Goal: Task Accomplishment & Management: Manage account settings

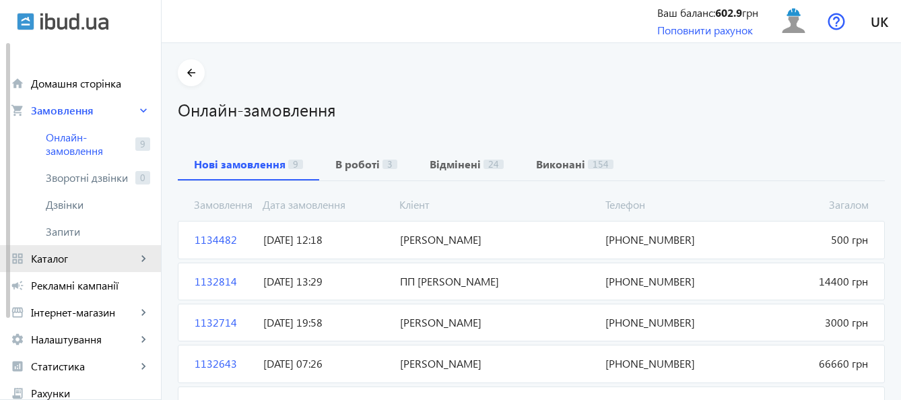
click at [88, 263] on span "Каталог" at bounding box center [84, 258] width 106 height 13
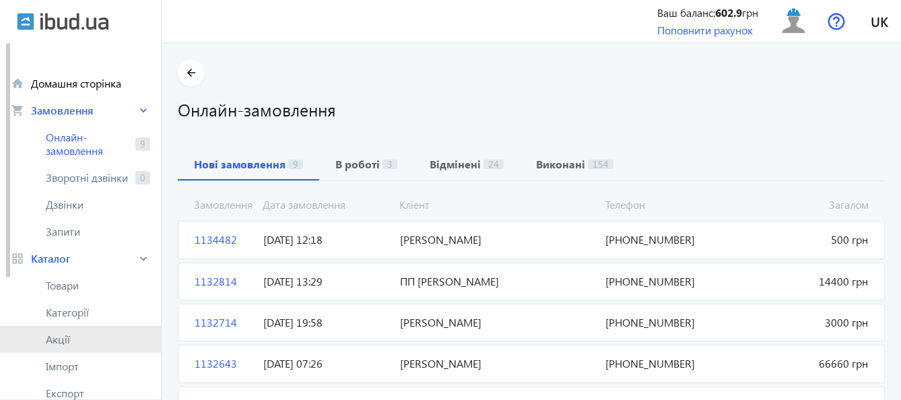
click at [88, 333] on span "Акції" at bounding box center [98, 339] width 104 height 13
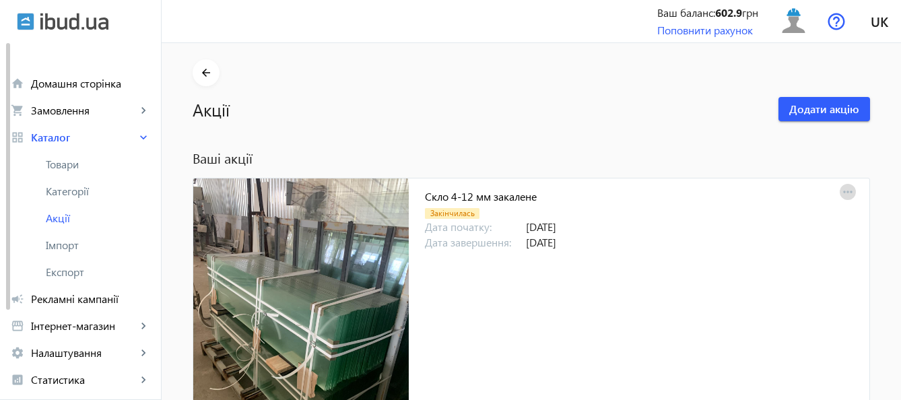
click at [845, 190] on mat-icon "more_horiz" at bounding box center [848, 192] width 19 height 19
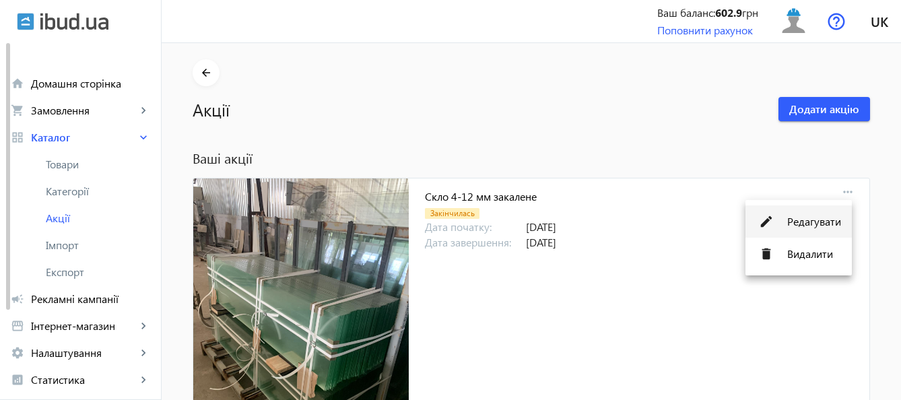
click at [810, 224] on span "Редагувати" at bounding box center [814, 221] width 54 height 11
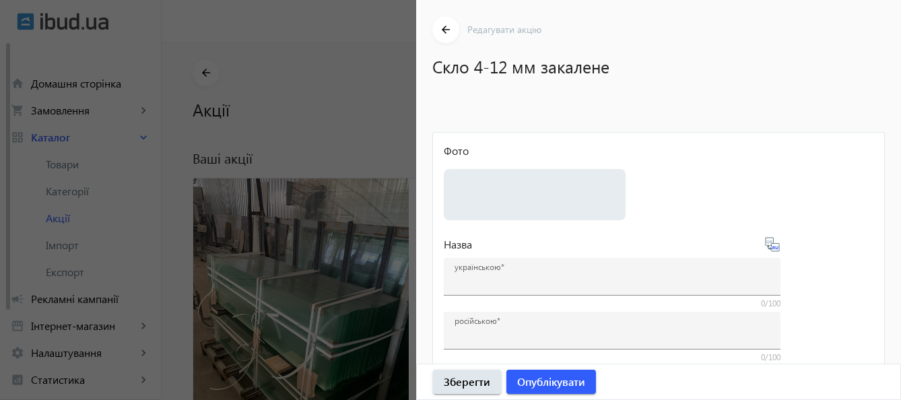
type input "Скло 4-12 мм закалене"
type input "Стекло 4-12 мм каленое"
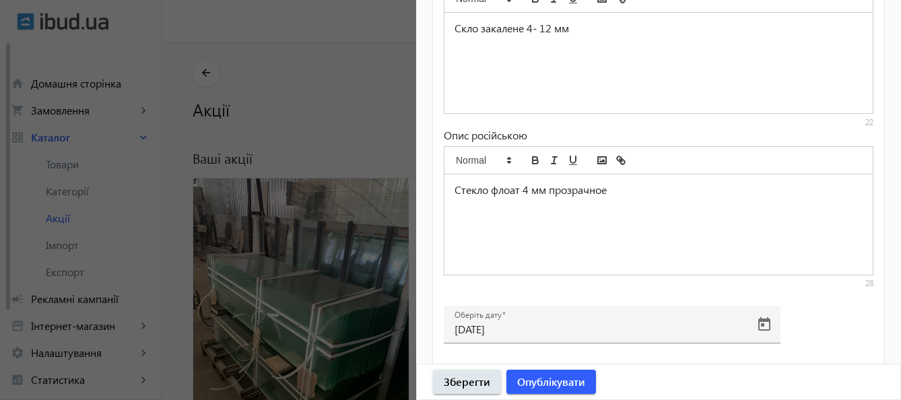
scroll to position [671, 0]
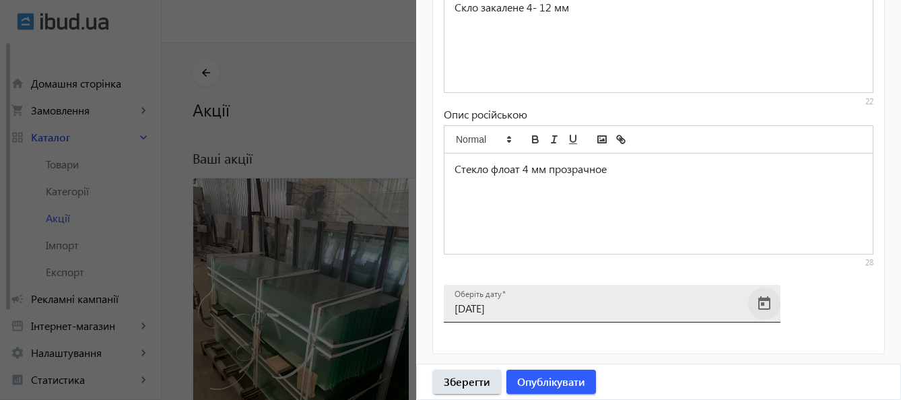
click at [765, 306] on span "Open calendar" at bounding box center [764, 304] width 32 height 32
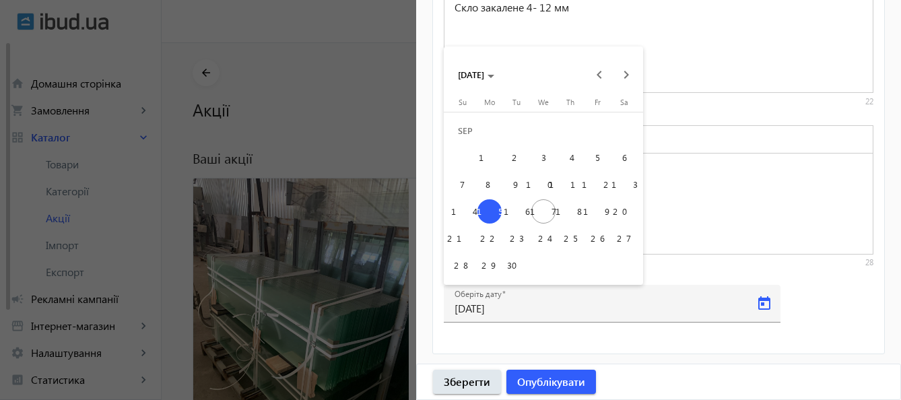
click at [514, 237] on span "23" at bounding box center [517, 238] width 24 height 24
type input "23.09.2025"
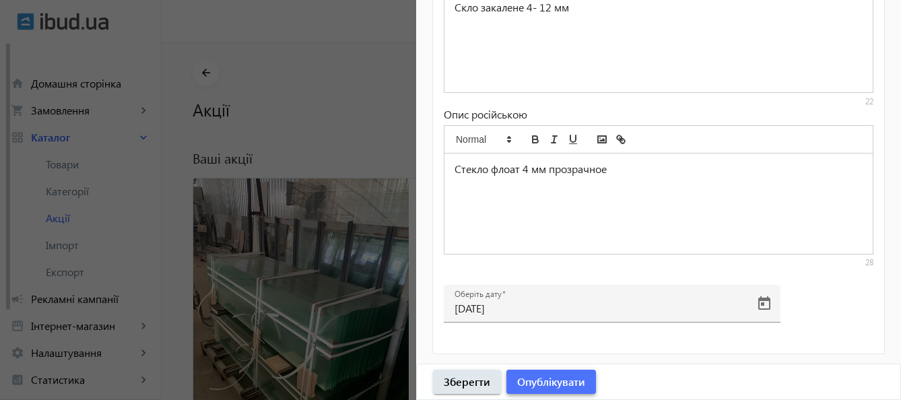
click at [559, 379] on span "Опублікувати" at bounding box center [551, 382] width 68 height 15
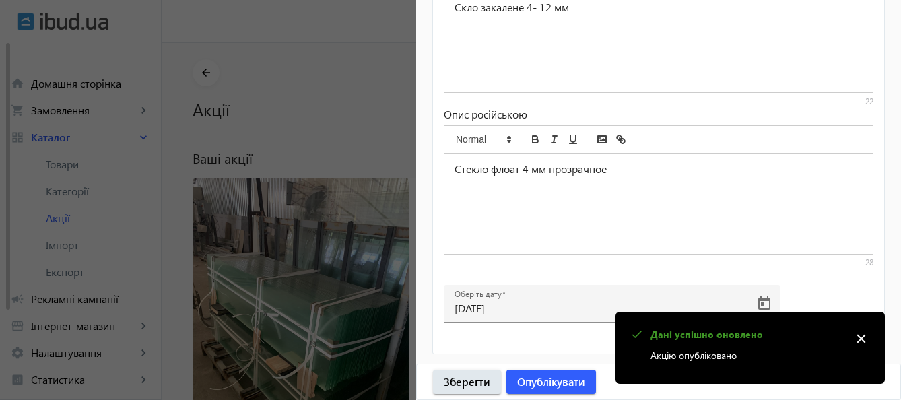
click at [259, 225] on div at bounding box center [450, 200] width 901 height 400
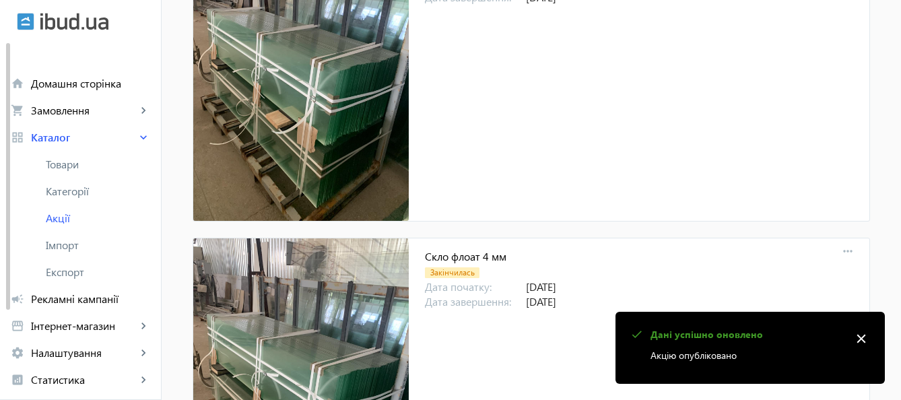
scroll to position [337, 0]
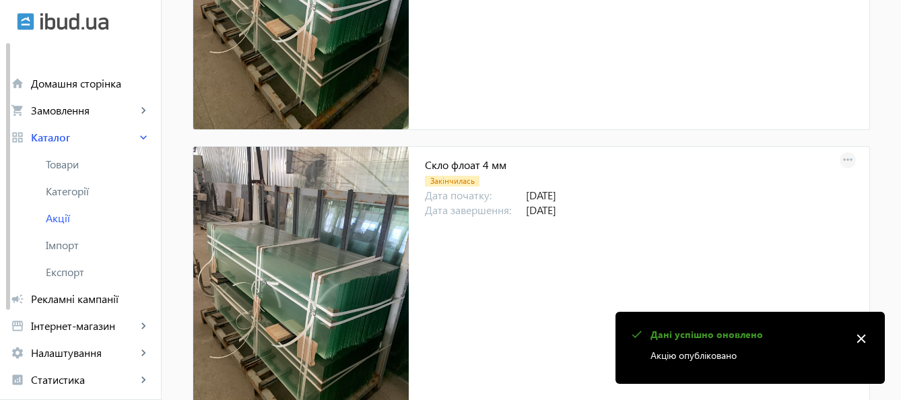
click at [846, 159] on mat-icon "more_horiz" at bounding box center [848, 160] width 19 height 19
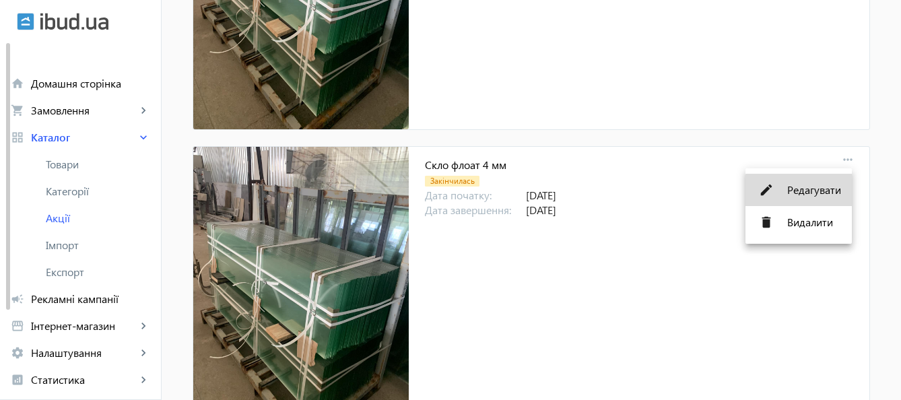
click at [825, 193] on span "Редагувати" at bounding box center [814, 190] width 54 height 11
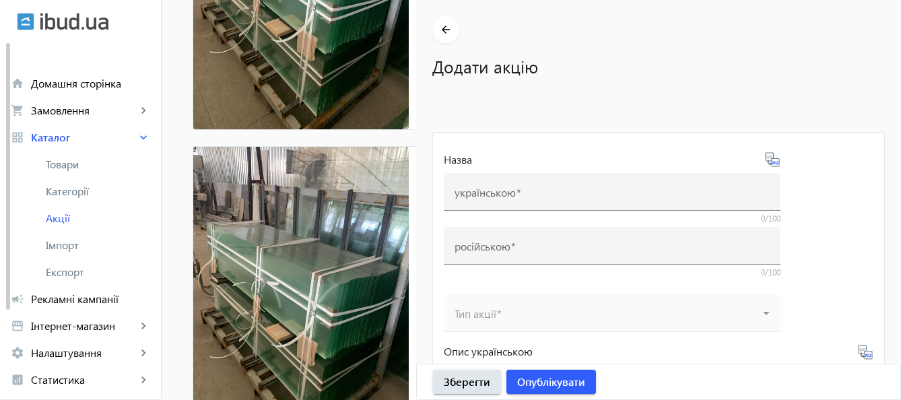
type input "Скло флоат 4 мм"
type input "Стекло флоат 4 мм"
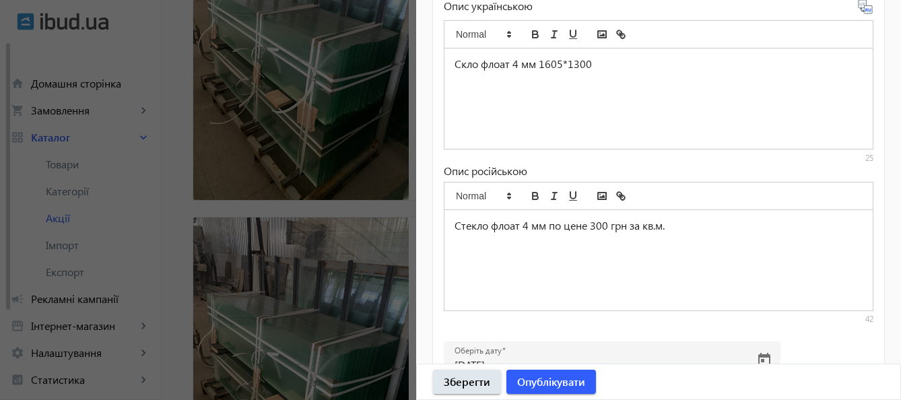
scroll to position [671, 0]
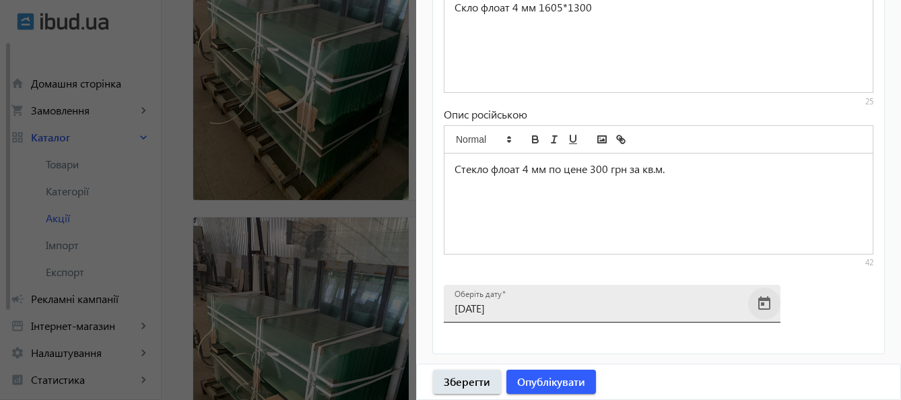
click at [759, 308] on span "Open calendar" at bounding box center [764, 304] width 32 height 32
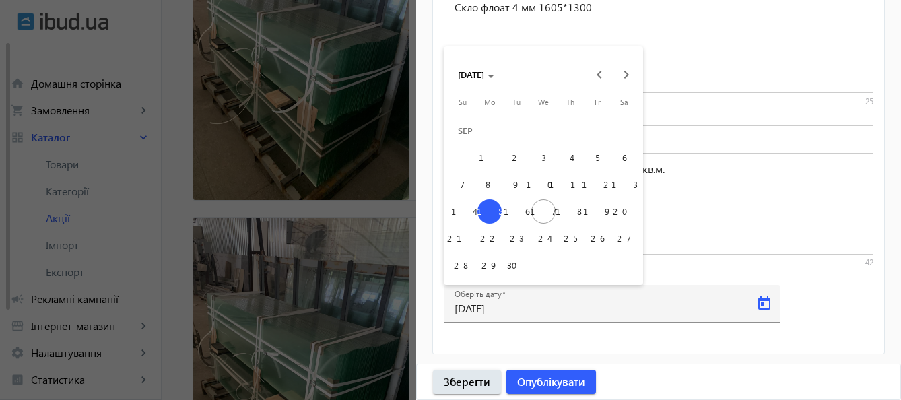
click at [519, 236] on span "23" at bounding box center [517, 238] width 24 height 24
type input "23.09.2025"
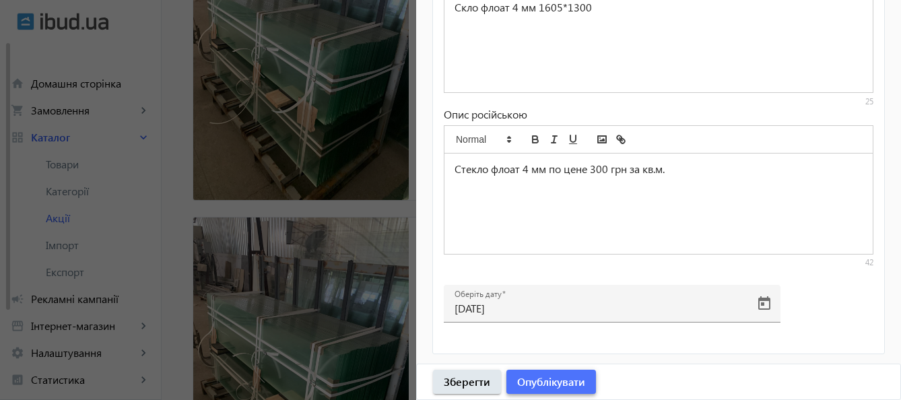
click at [566, 384] on span "Опублікувати" at bounding box center [551, 382] width 68 height 15
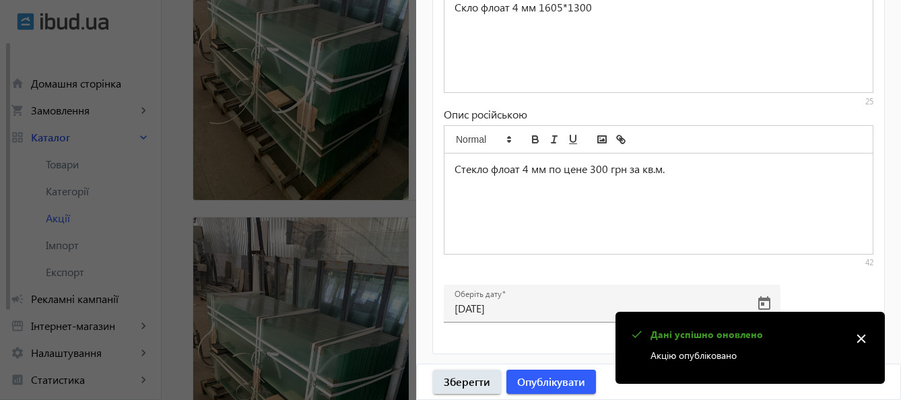
click at [342, 307] on div at bounding box center [450, 200] width 901 height 400
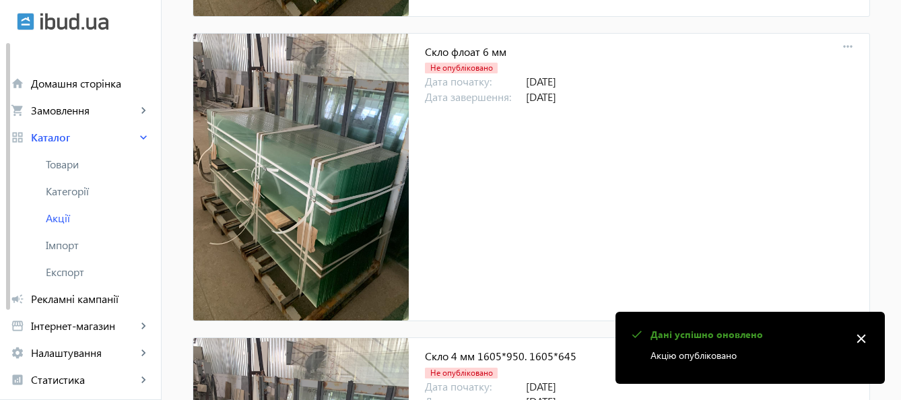
scroll to position [769, 0]
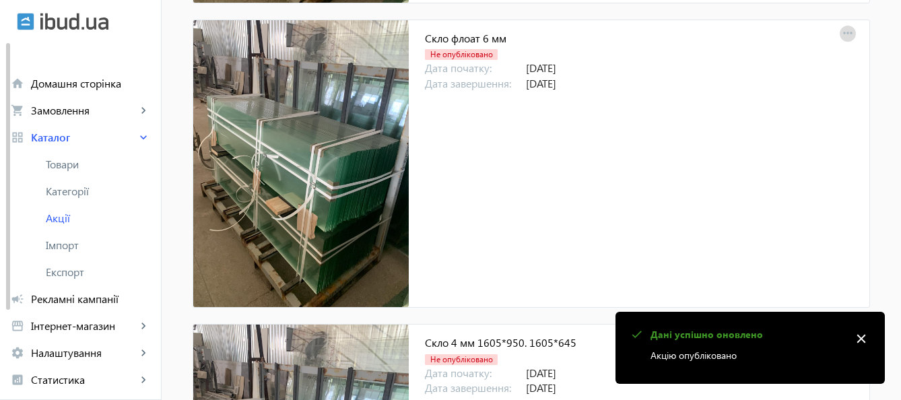
click at [843, 32] on mat-icon "more_horiz" at bounding box center [848, 33] width 19 height 19
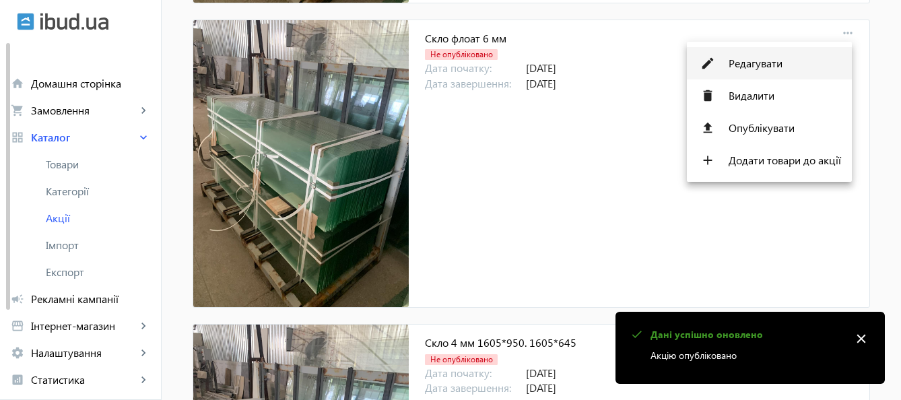
click at [774, 61] on span "Редагувати" at bounding box center [785, 63] width 112 height 11
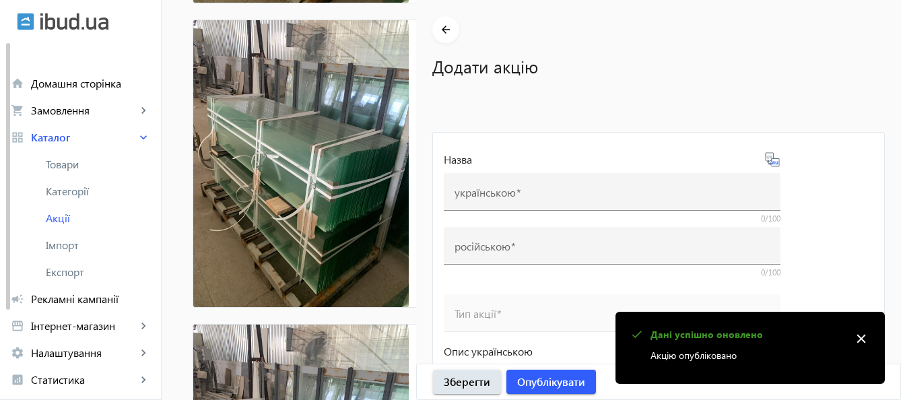
type input "Скло флоат 6 мм"
type input "Стекло 6 мм"
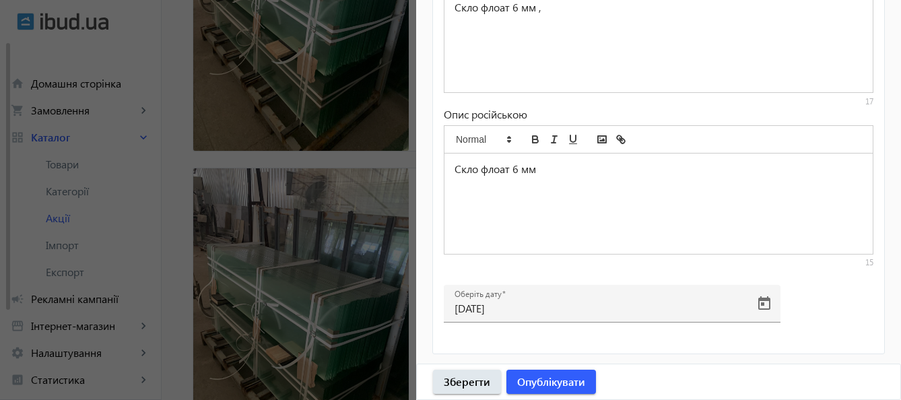
scroll to position [1173, 0]
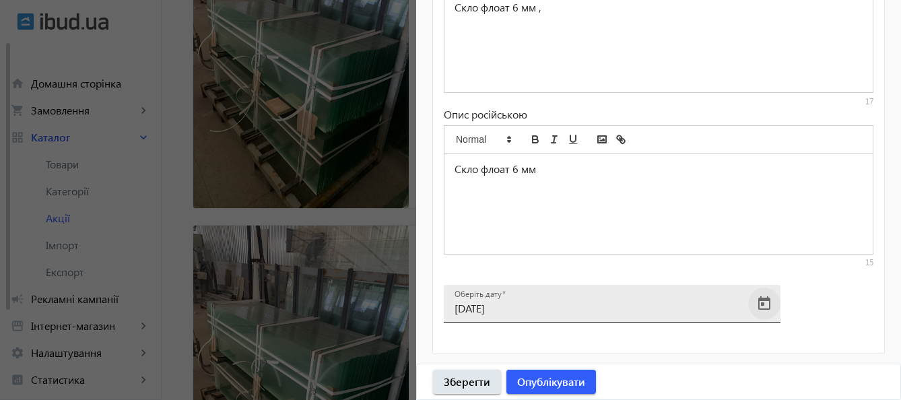
click at [773, 304] on span "Open calendar" at bounding box center [764, 304] width 32 height 32
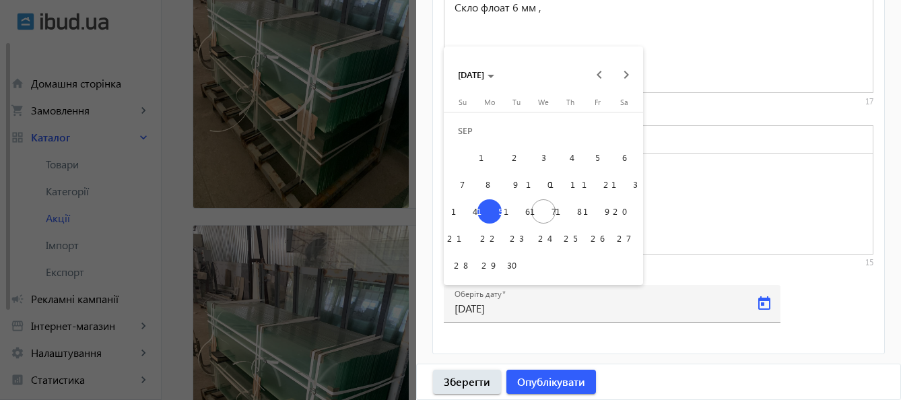
click at [523, 240] on span "23" at bounding box center [517, 238] width 24 height 24
type input "23.09.2025"
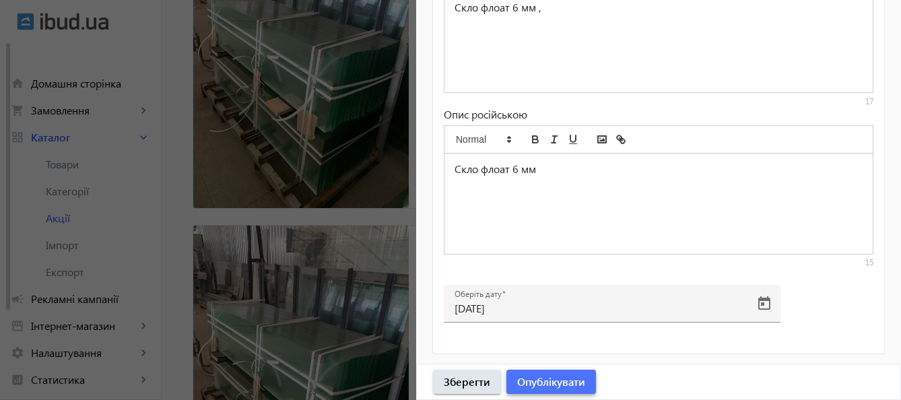
click at [540, 379] on span "Опублікувати" at bounding box center [551, 382] width 68 height 15
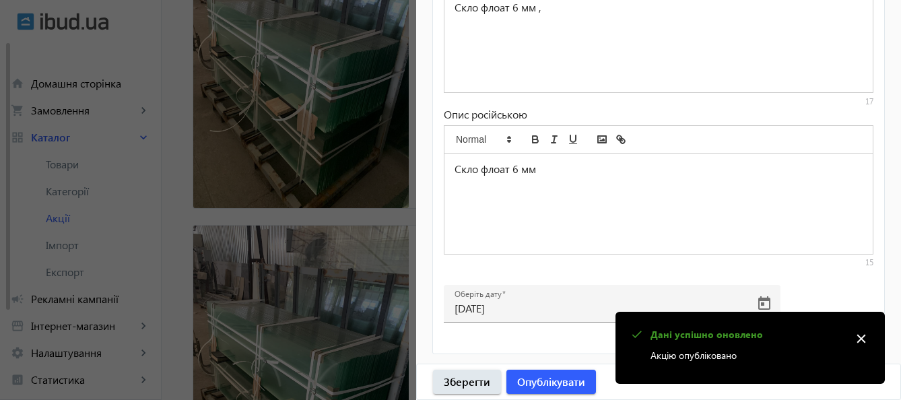
click at [340, 268] on div at bounding box center [450, 200] width 901 height 400
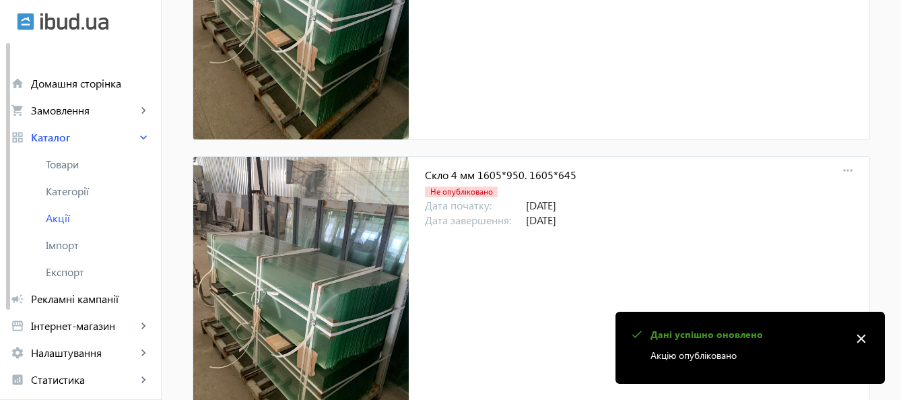
scroll to position [939, 0]
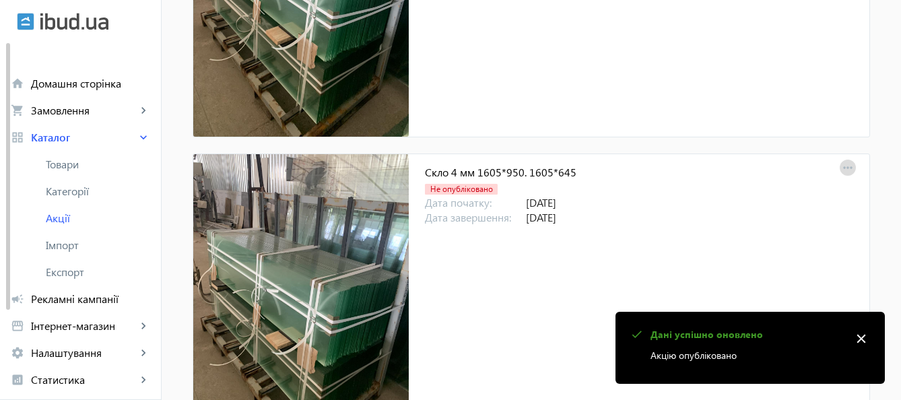
click at [846, 165] on mat-icon "more_horiz" at bounding box center [848, 168] width 19 height 19
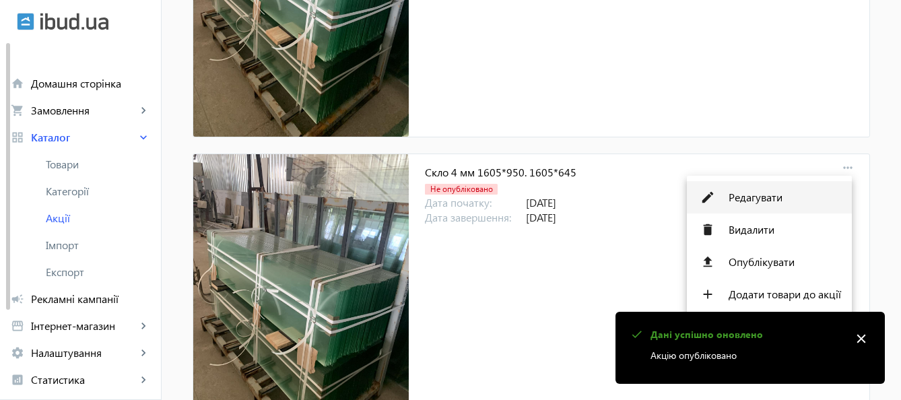
click at [758, 199] on span "Редагувати" at bounding box center [785, 197] width 112 height 11
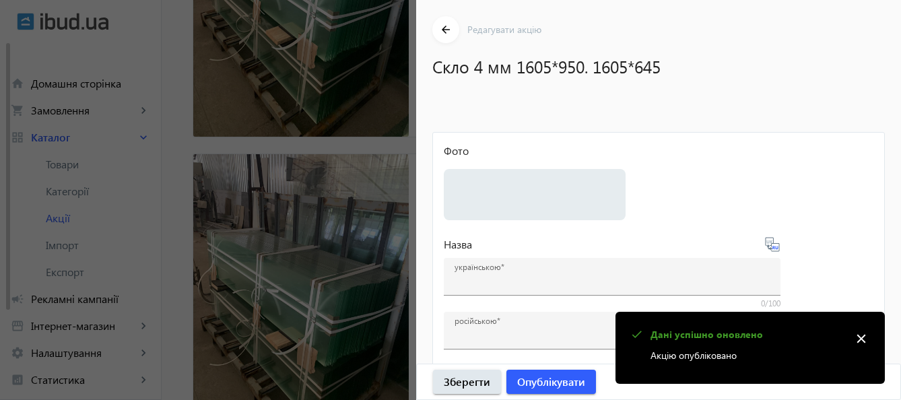
type input "Скло 4 мм 1605*950. 1605*645"
type input "Стекло 4 мм 1605*950. 1605*645"
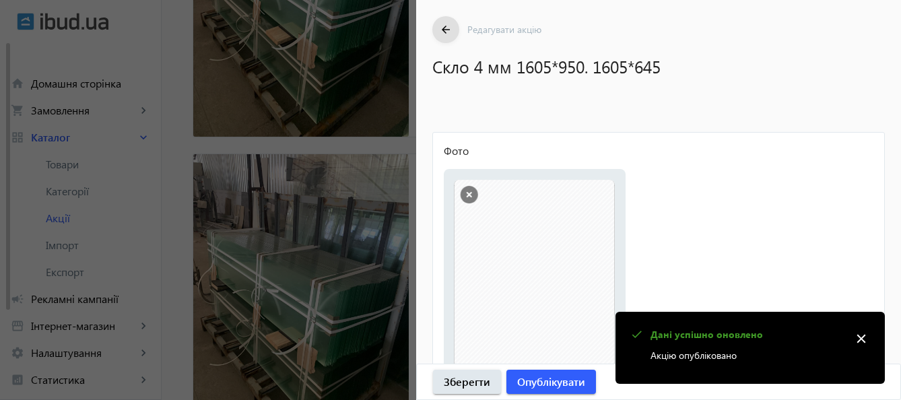
click at [869, 333] on mat-icon "close" at bounding box center [861, 339] width 20 height 20
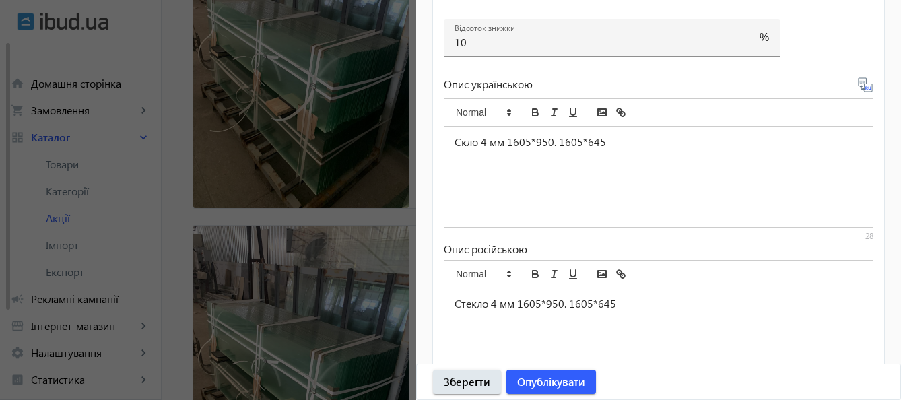
scroll to position [737, 0]
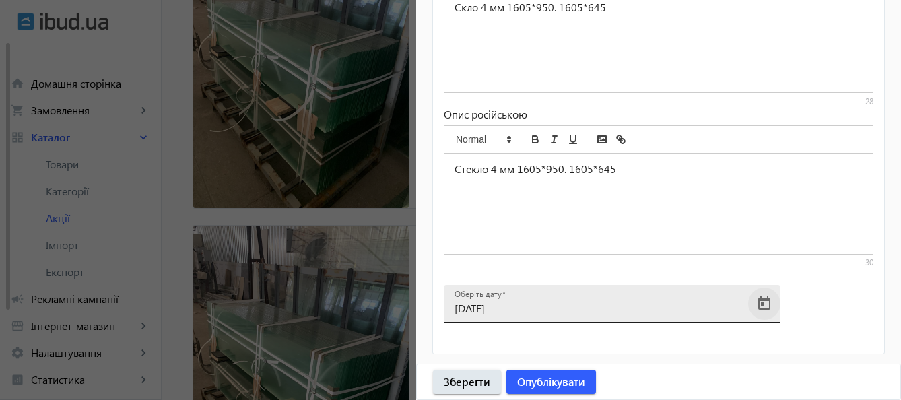
click at [767, 304] on span "Open calendar" at bounding box center [764, 304] width 32 height 32
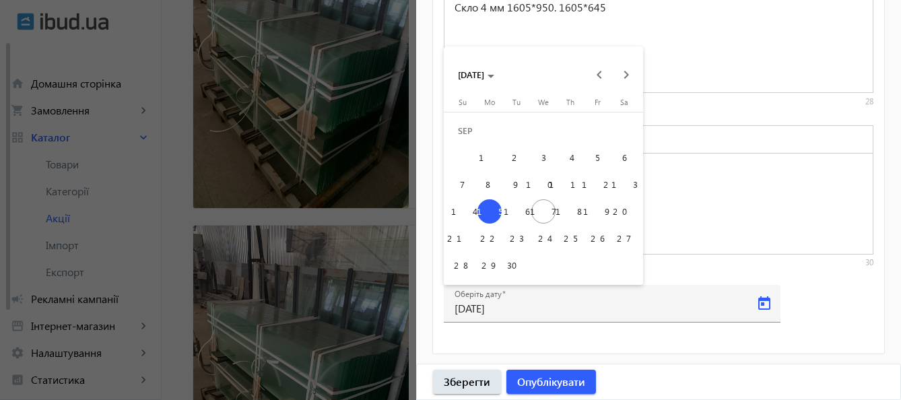
click at [521, 237] on span "23" at bounding box center [517, 238] width 24 height 24
type input "23.09.2025"
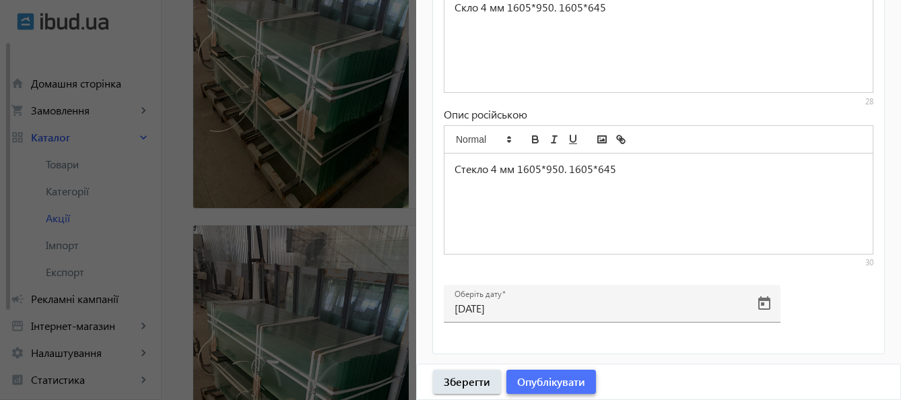
click at [538, 379] on span "Опублікувати" at bounding box center [551, 382] width 68 height 15
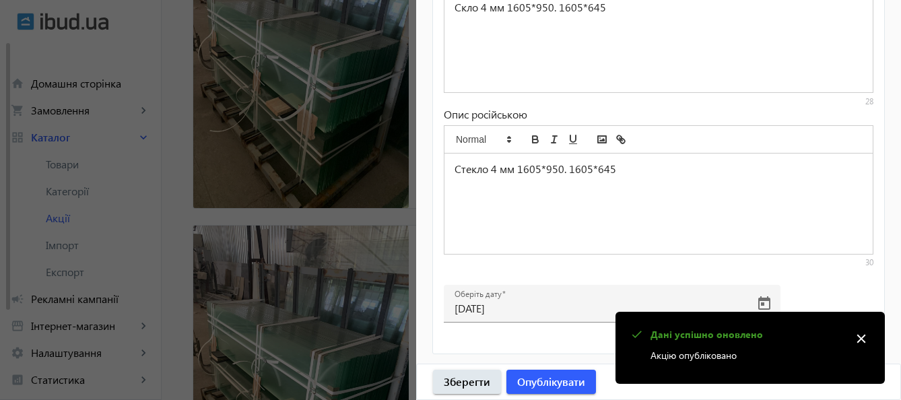
click at [329, 278] on div at bounding box center [450, 200] width 901 height 400
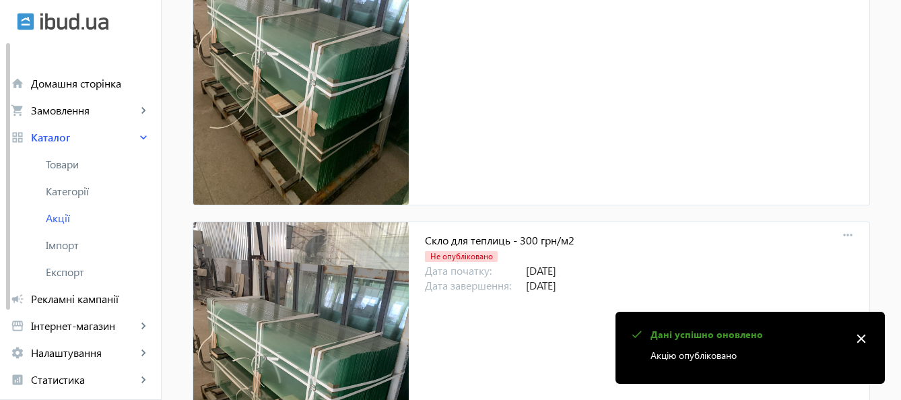
scroll to position [1311, 0]
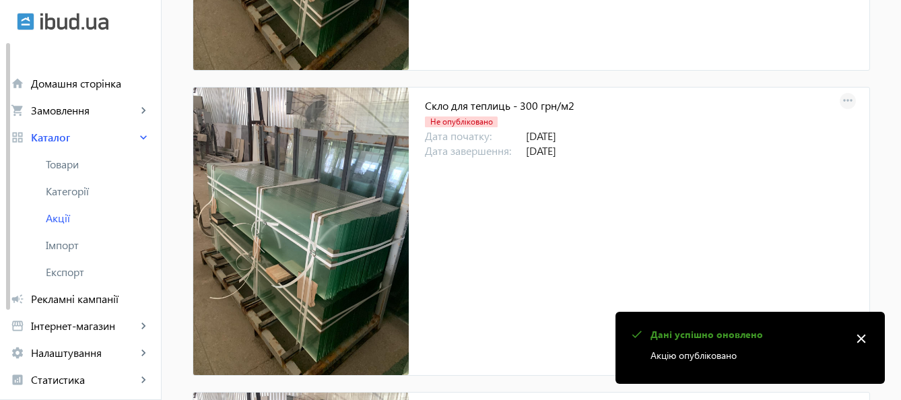
click at [844, 94] on mat-icon "more_horiz" at bounding box center [848, 101] width 19 height 19
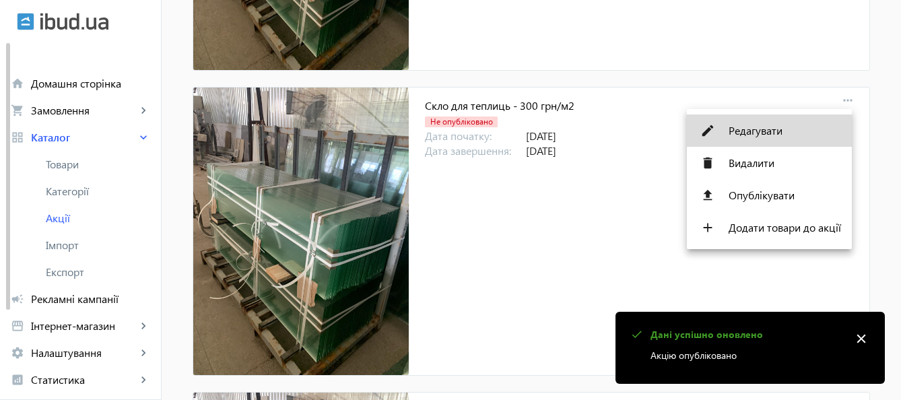
click at [764, 125] on span "Редагувати" at bounding box center [785, 130] width 112 height 11
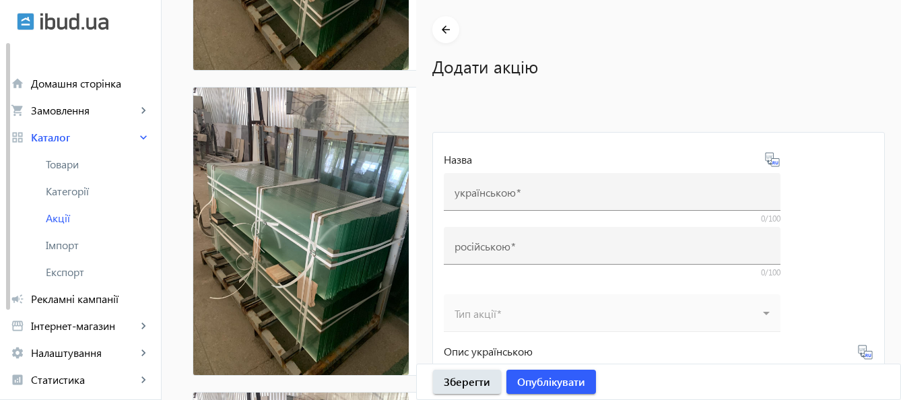
type input "Скло для теплиць - 300 грн/м2"
type input "Стекло для теплиц - 300 грн/м2"
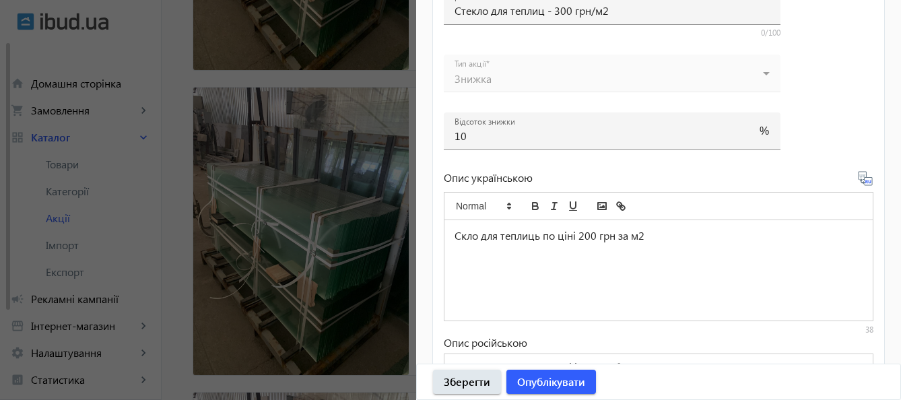
scroll to position [737, 0]
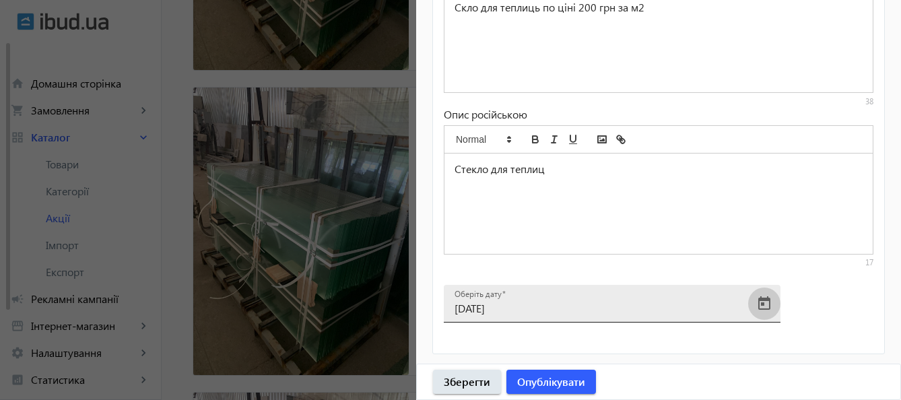
click at [763, 303] on span "Open calendar" at bounding box center [764, 304] width 32 height 32
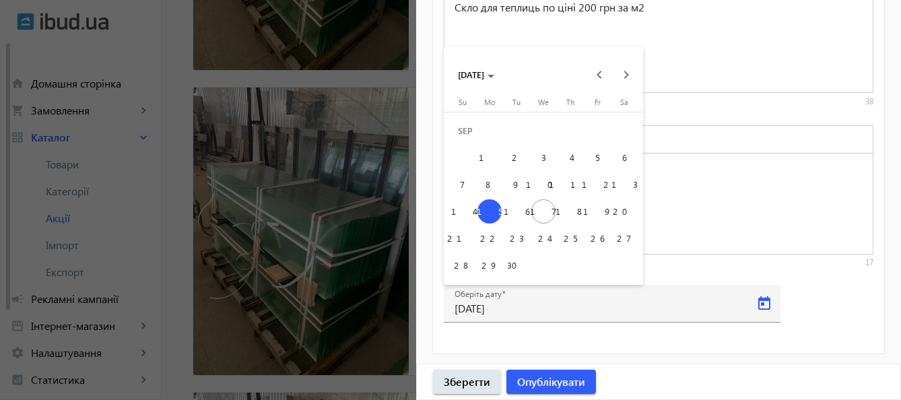
click at [509, 233] on span "23" at bounding box center [517, 238] width 24 height 24
type input "23.09.2025"
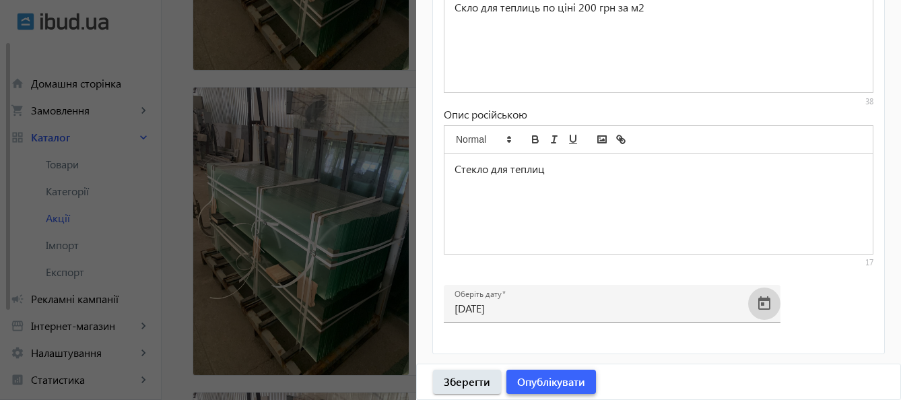
click at [542, 386] on span "Опублікувати" at bounding box center [551, 382] width 68 height 15
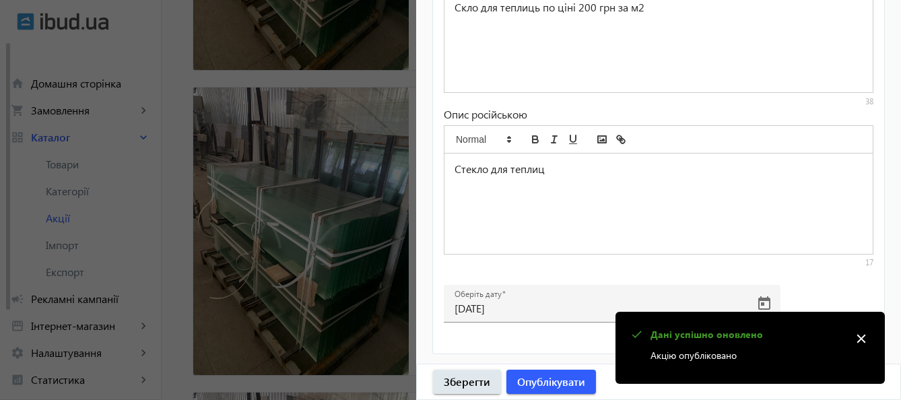
click at [340, 267] on div at bounding box center [450, 200] width 901 height 400
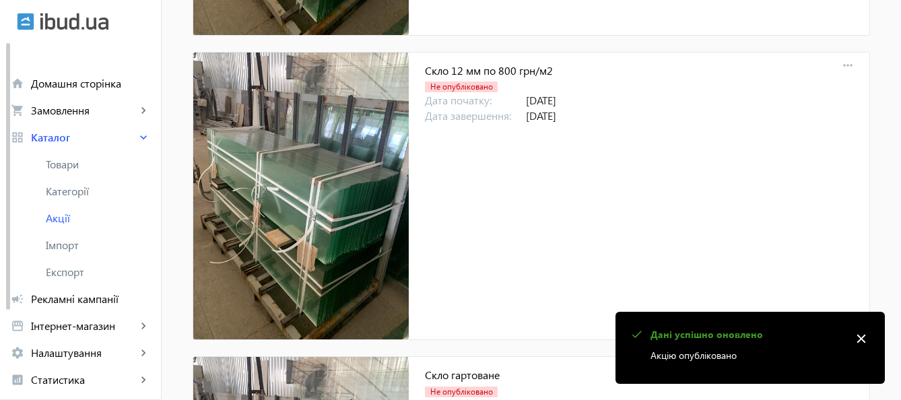
scroll to position [1715, 0]
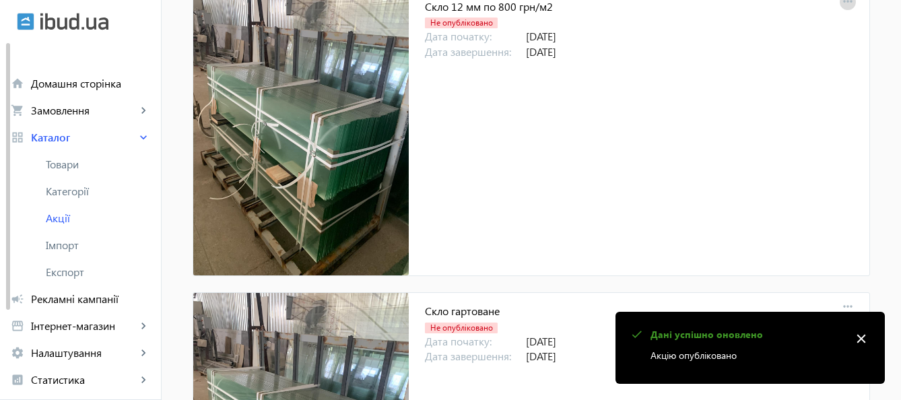
click at [843, 4] on mat-icon "more_horiz" at bounding box center [848, 2] width 19 height 19
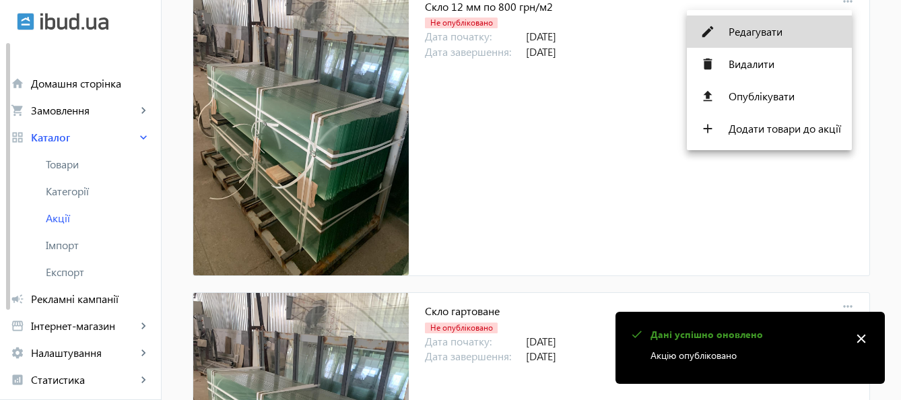
click at [787, 32] on span "Редагувати" at bounding box center [785, 31] width 112 height 11
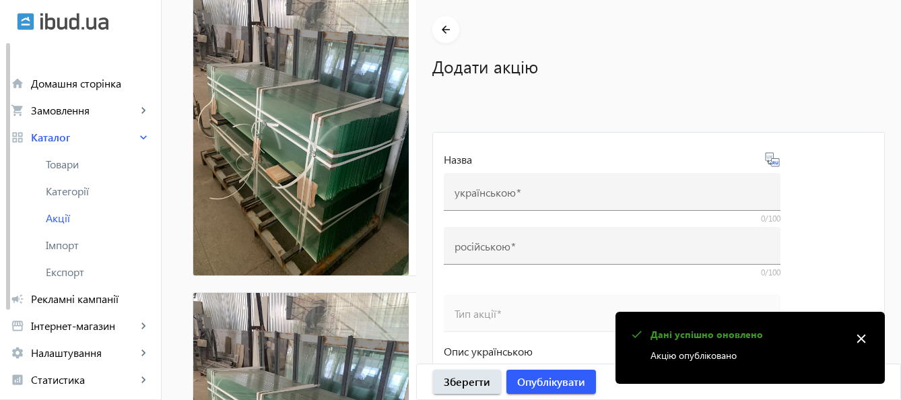
scroll to position [1709, 0]
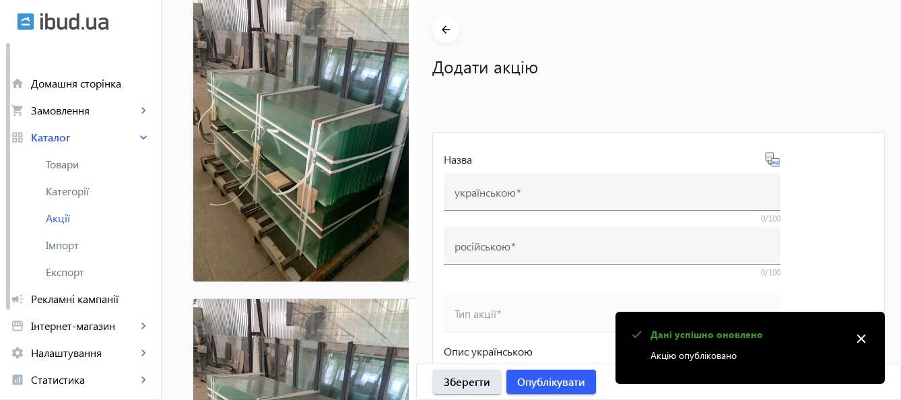
type input "Скло 12 мм по 800 грн/м2"
type input "Стекло 12 мм по 800 грн/м2"
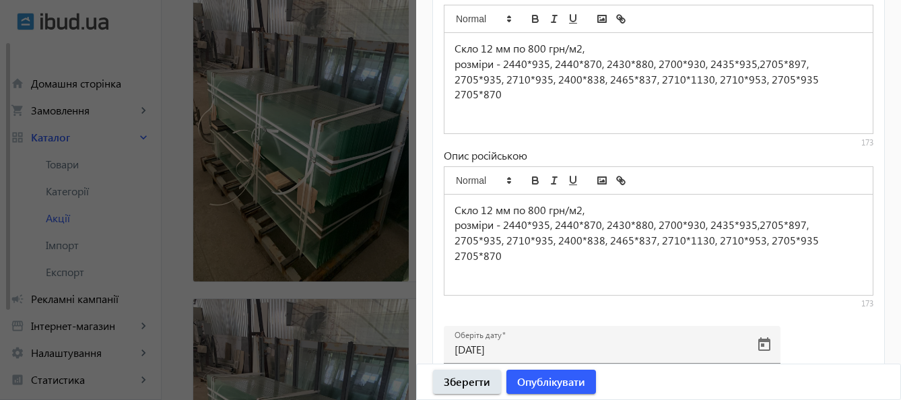
scroll to position [671, 0]
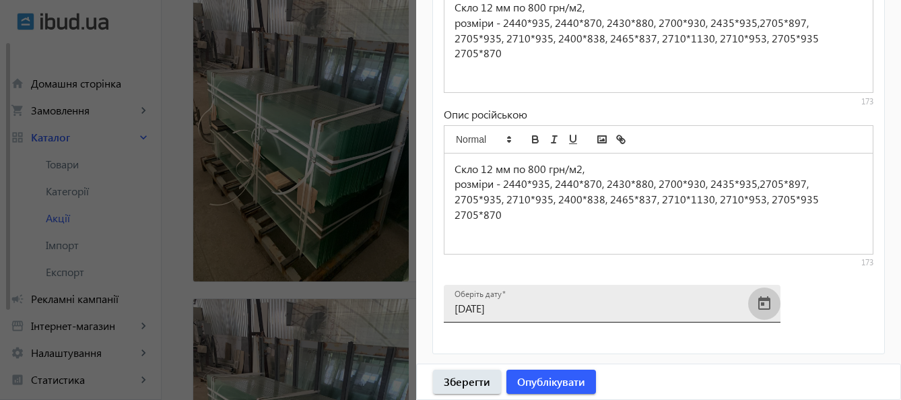
click at [769, 305] on span "Open calendar" at bounding box center [764, 304] width 32 height 32
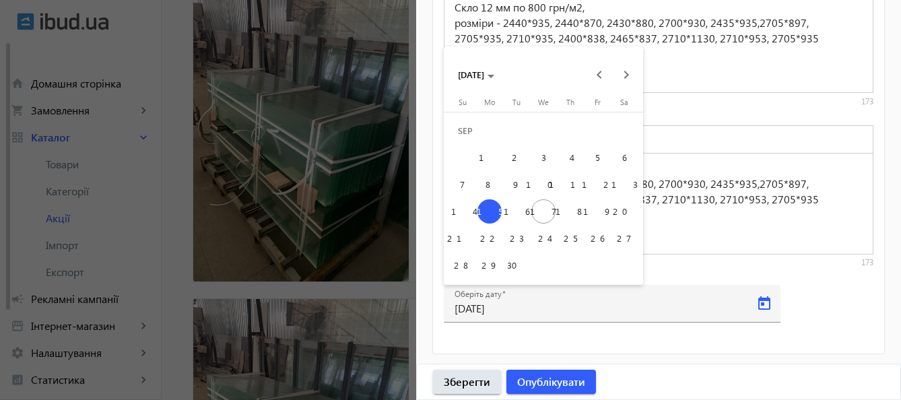
click at [518, 238] on span "23" at bounding box center [517, 238] width 24 height 24
type input "23.09.2025"
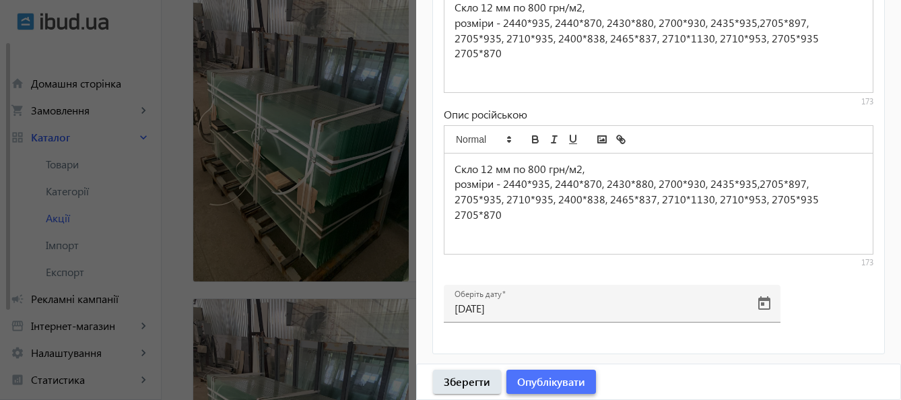
click at [550, 384] on span "Опублікувати" at bounding box center [551, 382] width 68 height 15
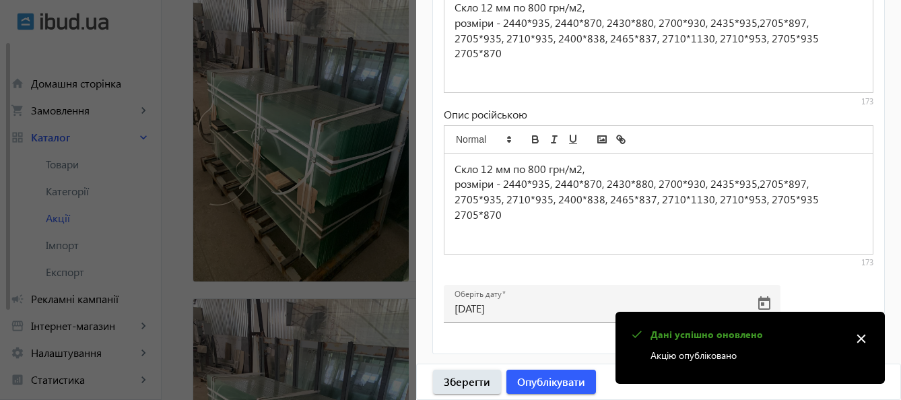
click at [348, 280] on div at bounding box center [450, 200] width 901 height 400
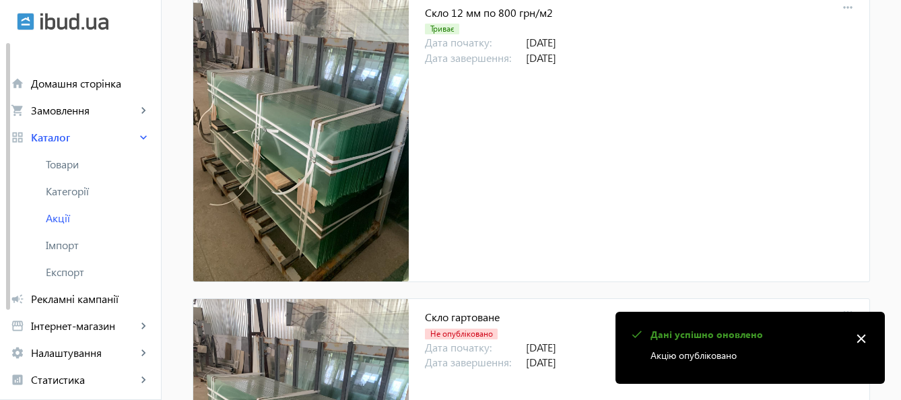
scroll to position [1934, 0]
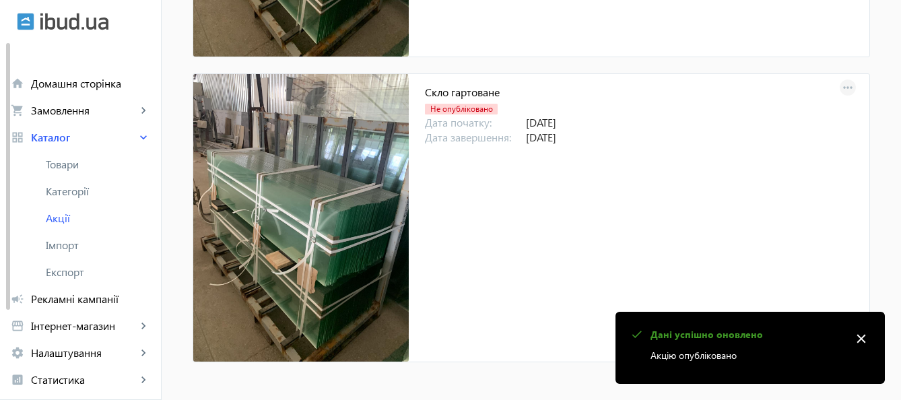
click at [841, 85] on mat-icon "more_horiz" at bounding box center [848, 88] width 19 height 19
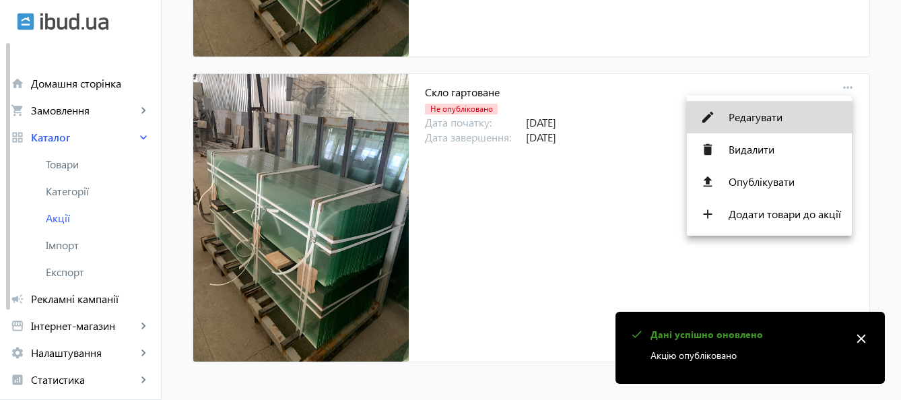
click at [768, 116] on span "Редагувати" at bounding box center [785, 117] width 112 height 11
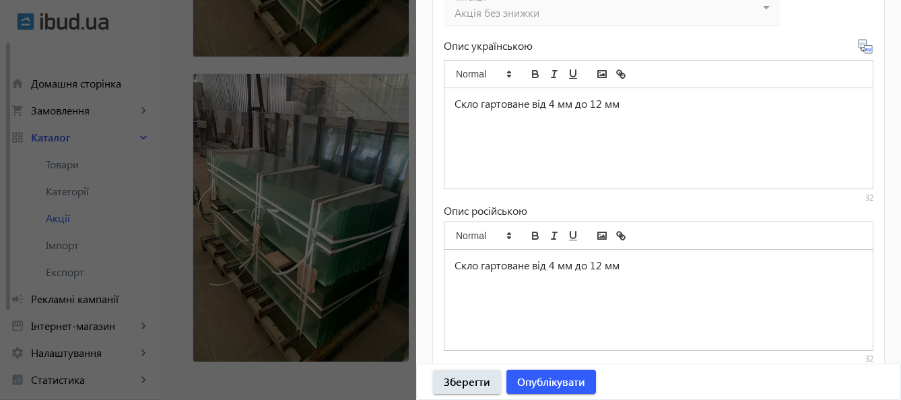
scroll to position [671, 0]
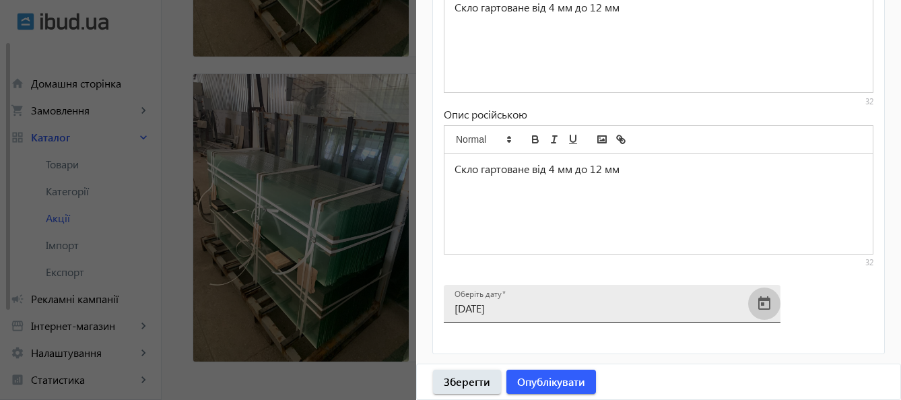
click at [760, 308] on span "Open calendar" at bounding box center [764, 304] width 32 height 32
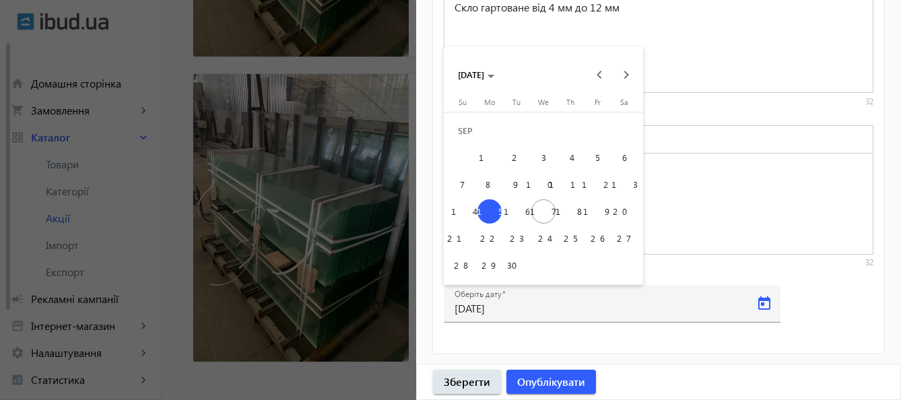
click at [520, 238] on span "23" at bounding box center [517, 238] width 24 height 24
type input "23.09.2025"
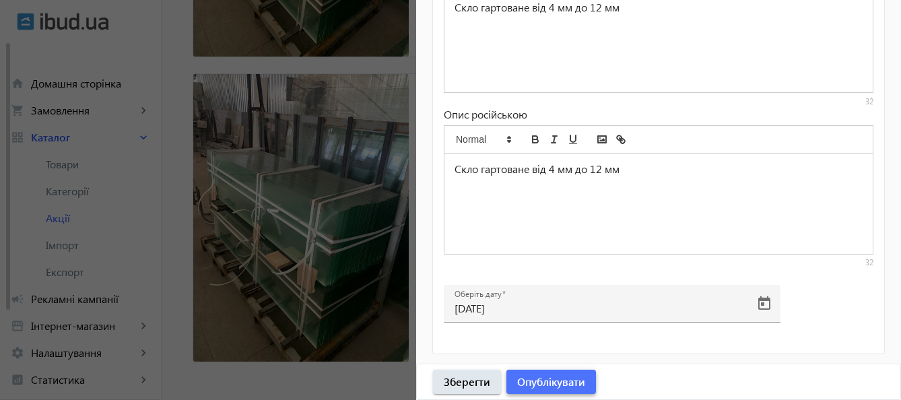
click at [553, 385] on span "Опублікувати" at bounding box center [551, 382] width 68 height 15
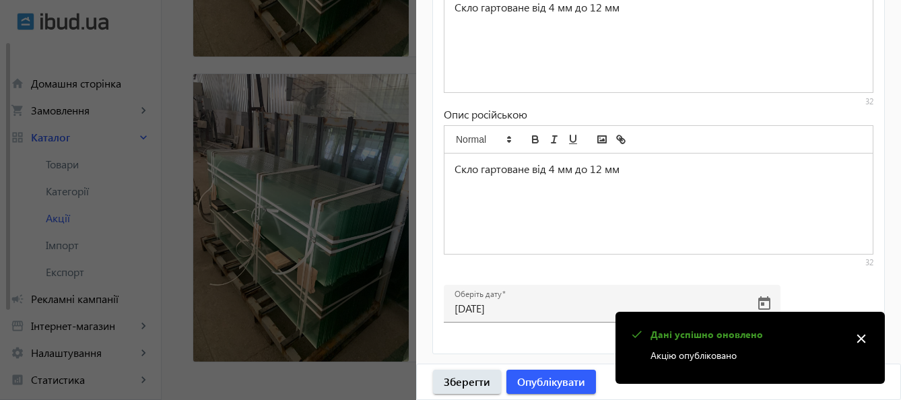
click at [305, 212] on div at bounding box center [450, 200] width 901 height 400
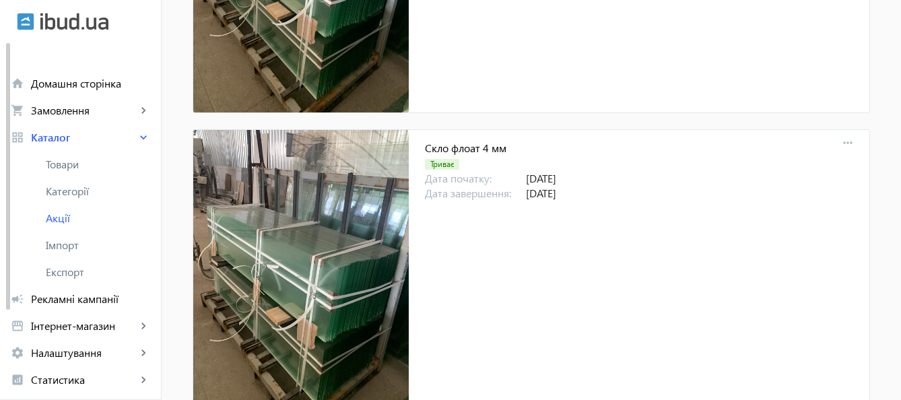
scroll to position [0, 0]
